Goal: Information Seeking & Learning: Learn about a topic

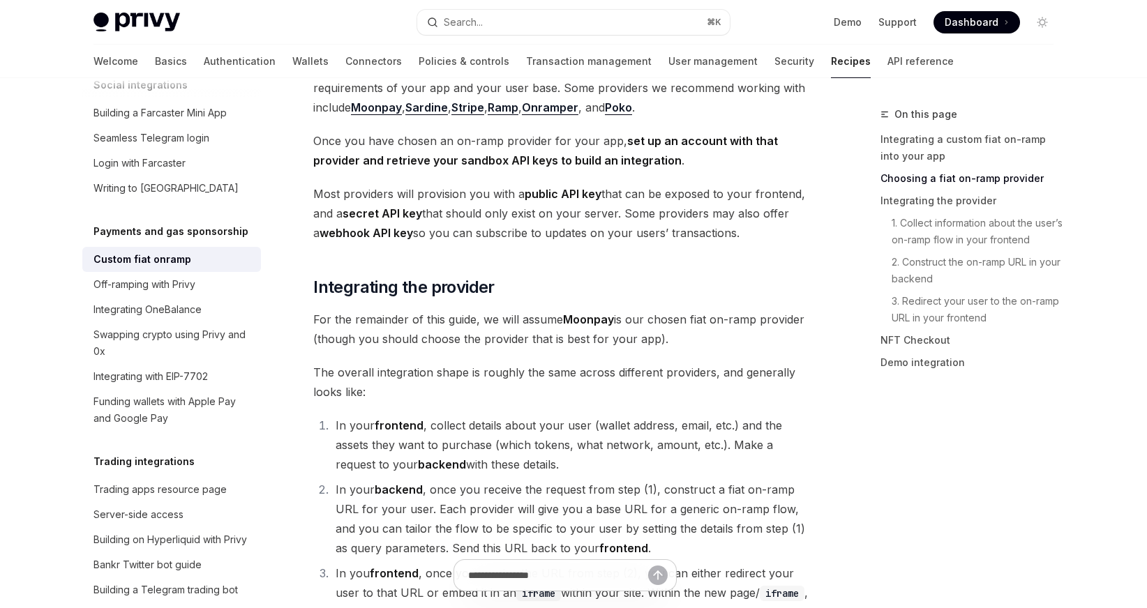
scroll to position [1143, 0]
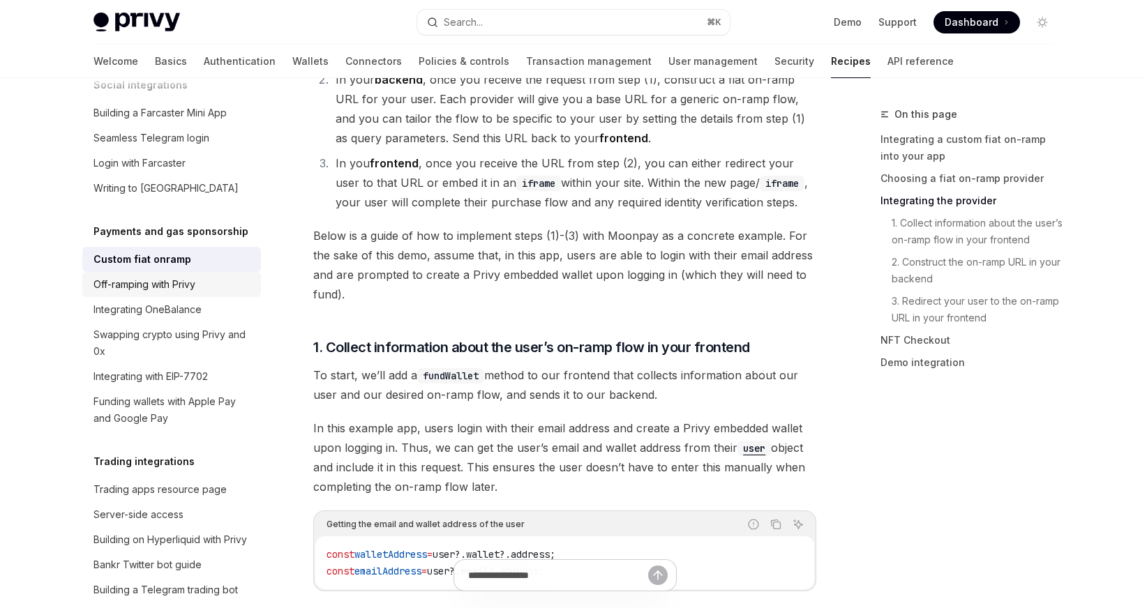
click at [190, 293] on div "Off-ramping with Privy" at bounding box center [144, 284] width 102 height 17
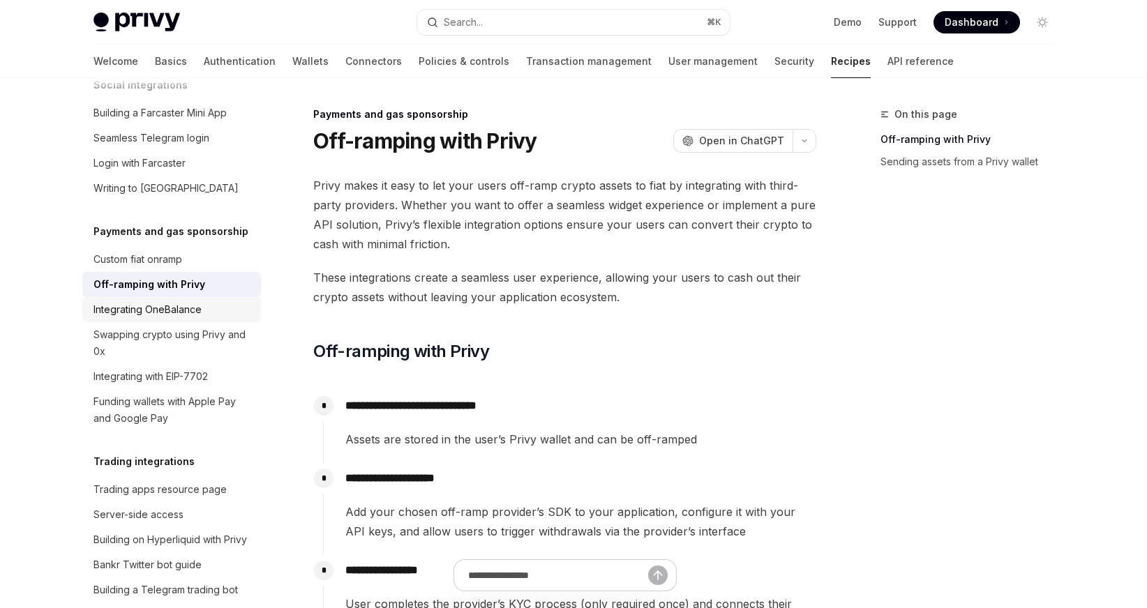
click at [184, 318] on div "Integrating OneBalance" at bounding box center [147, 309] width 108 height 17
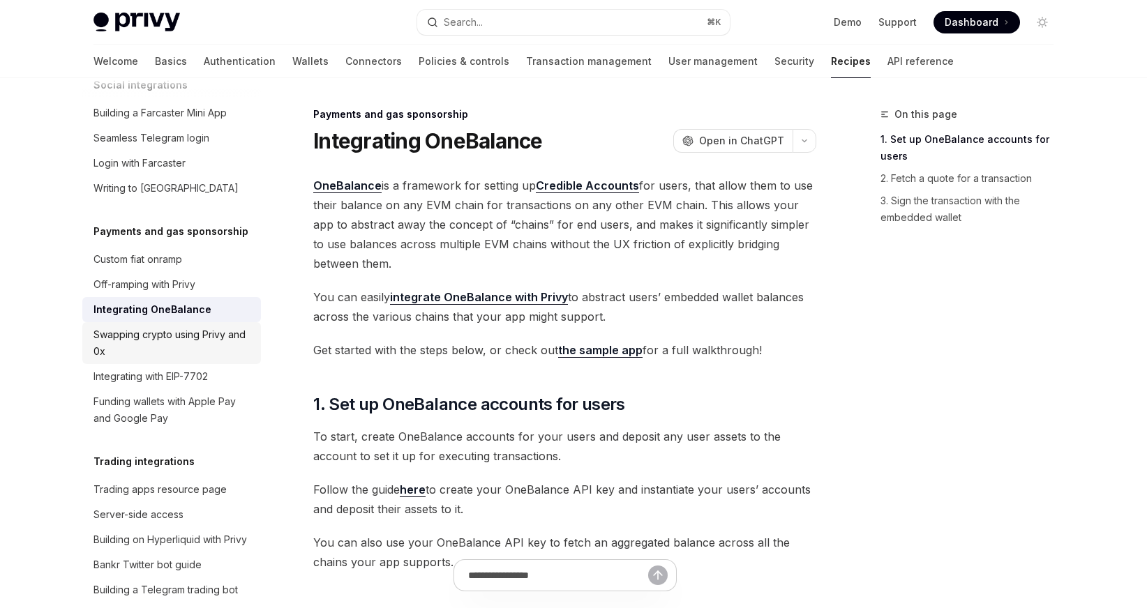
click at [187, 360] on div "Swapping crypto using Privy and 0x" at bounding box center [172, 343] width 159 height 33
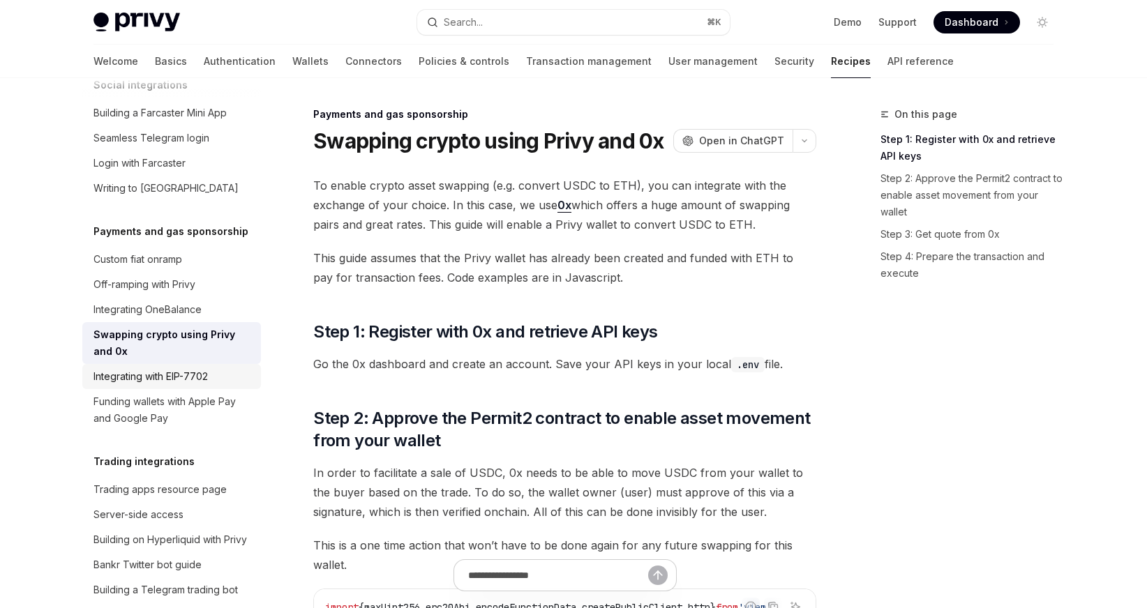
click at [177, 385] on div "Integrating with EIP-7702" at bounding box center [150, 376] width 114 height 17
type textarea "*"
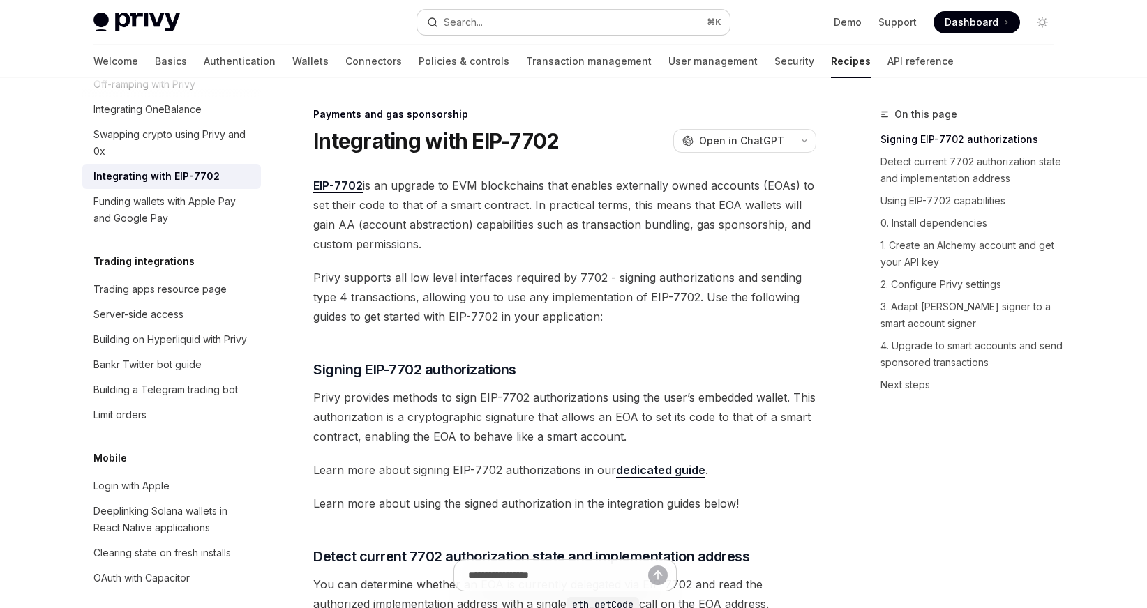
click at [541, 20] on button "Search... ⌘ K" at bounding box center [573, 22] width 313 height 25
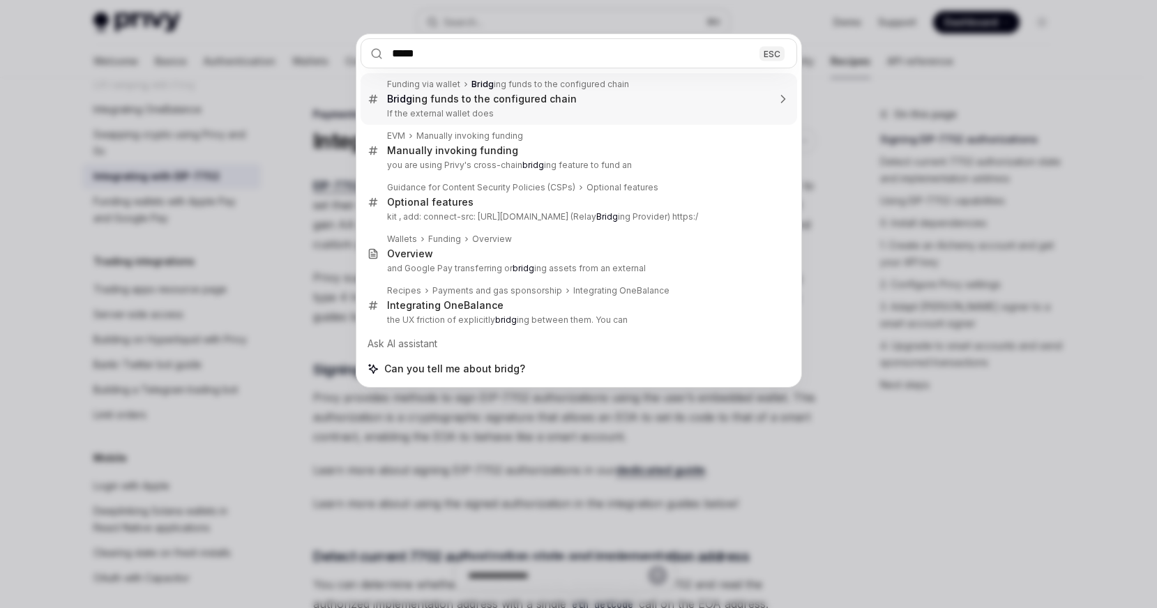
type input "******"
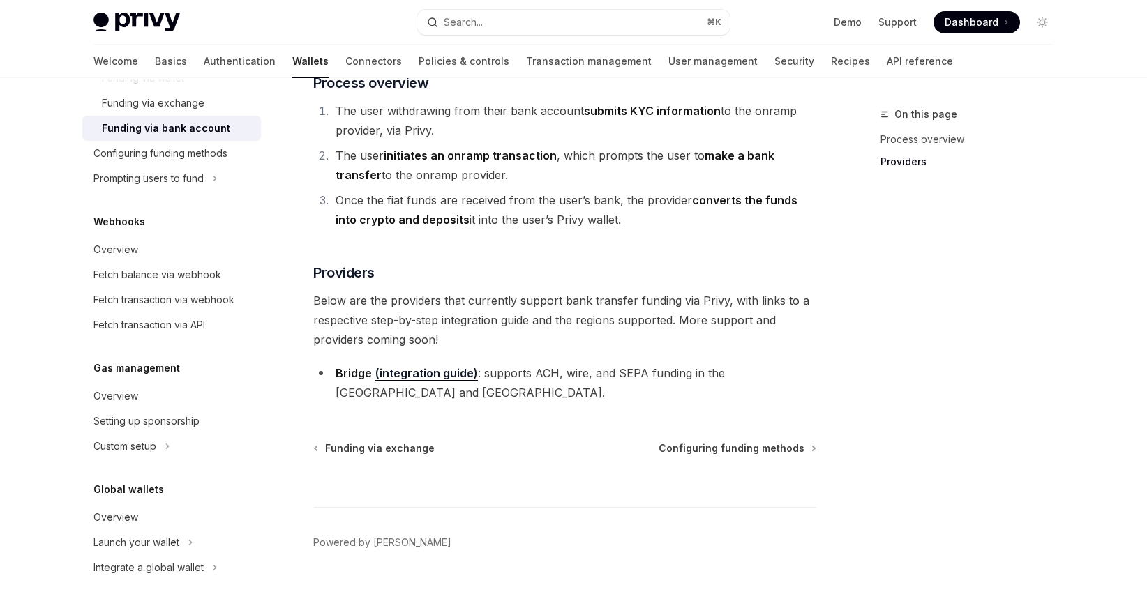
scroll to position [707, 0]
click at [416, 377] on link "(integration guide)" at bounding box center [426, 373] width 103 height 15
type textarea "*"
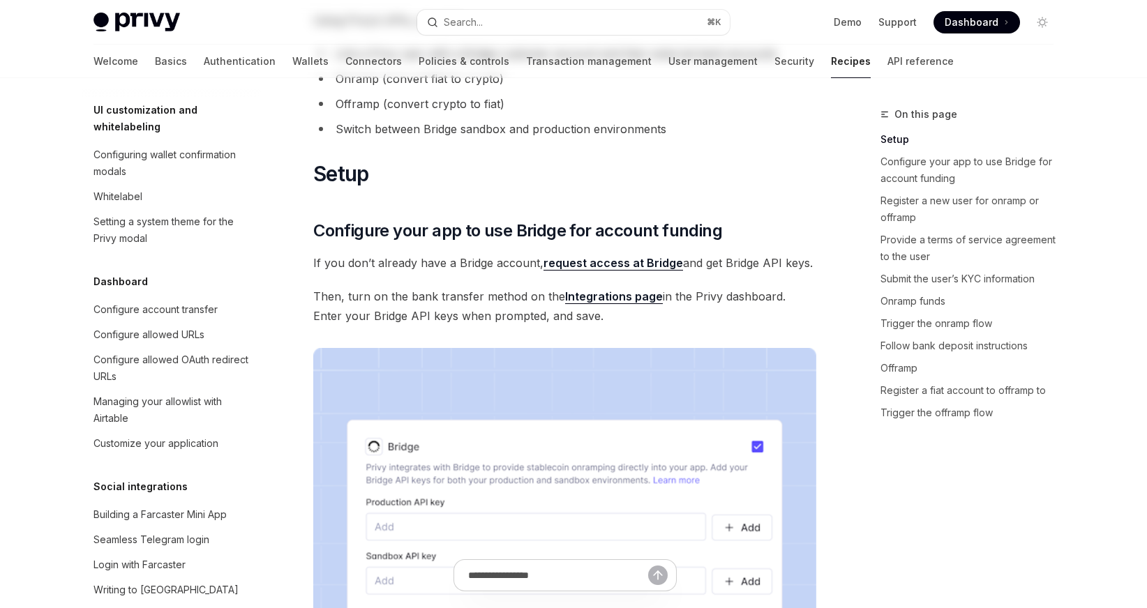
scroll to position [1310, 0]
